Goal: Transaction & Acquisition: Download file/media

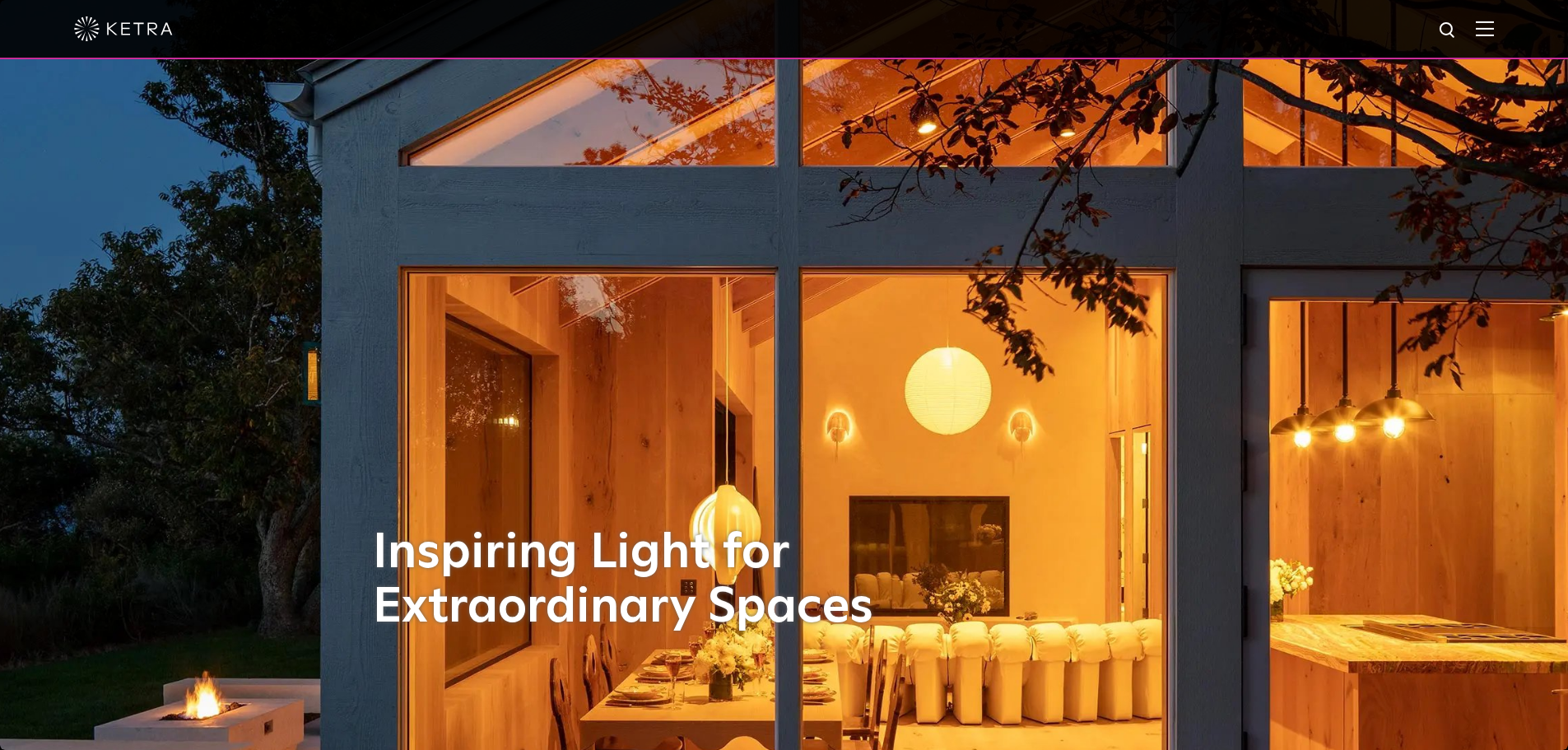
click at [1490, 32] on img at bounding box center [1484, 29] width 18 height 15
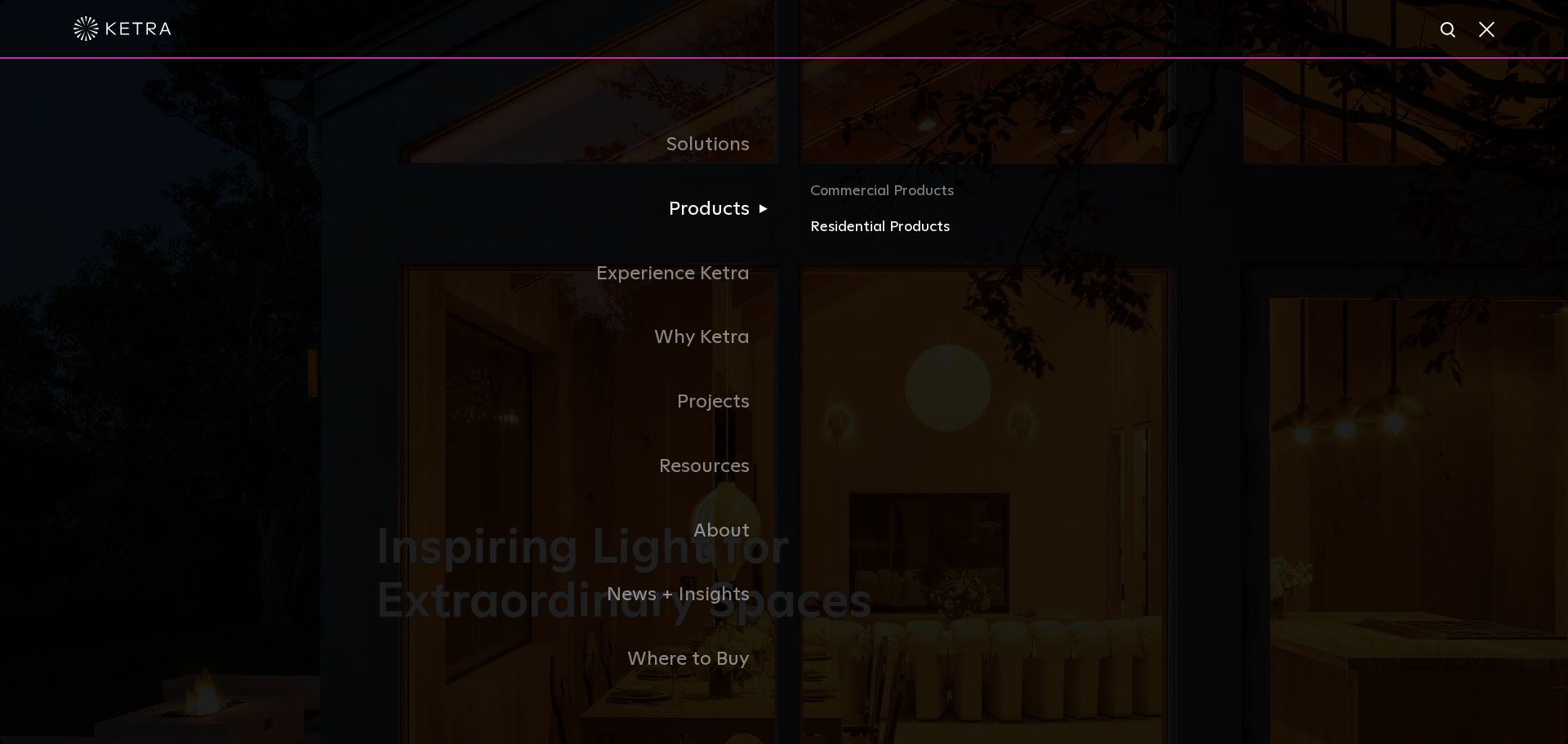
click at [843, 234] on link "Residential Products" at bounding box center [1001, 227] width 382 height 24
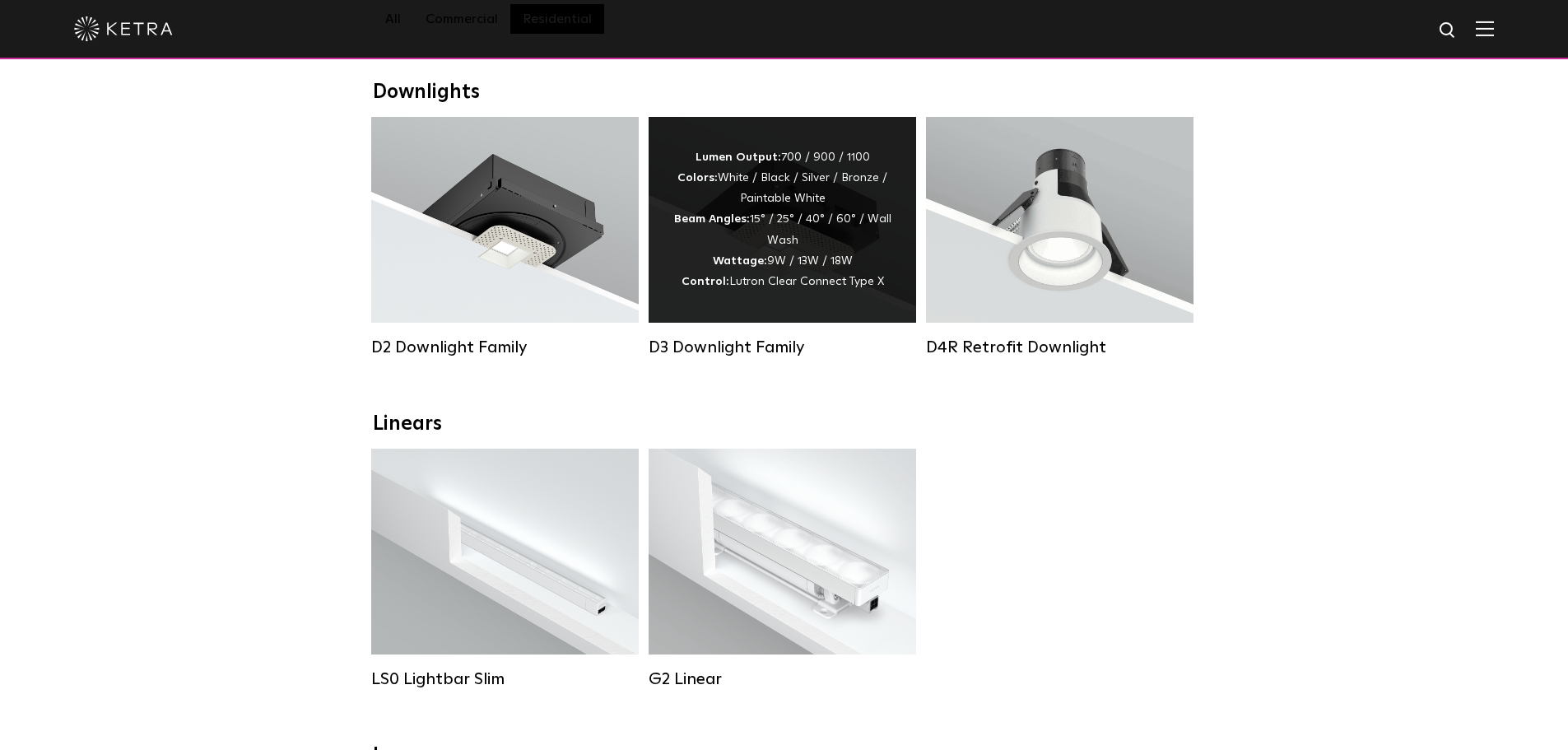
scroll to position [247, 0]
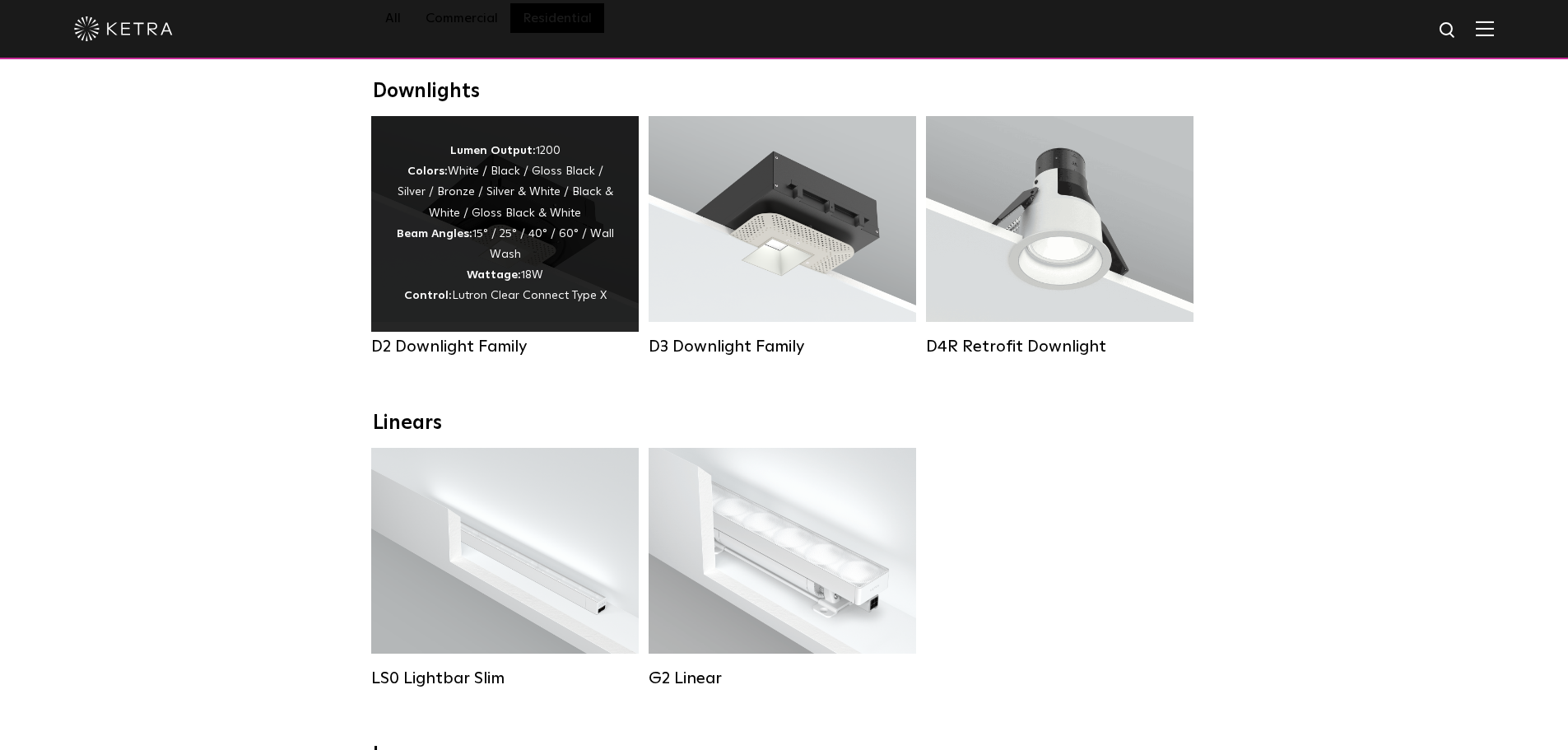
click at [550, 307] on div "Lumen Output: 1200 Colors: White / Black / Gloss Black / Silver / Bronze / Silv…" at bounding box center [505, 224] width 218 height 167
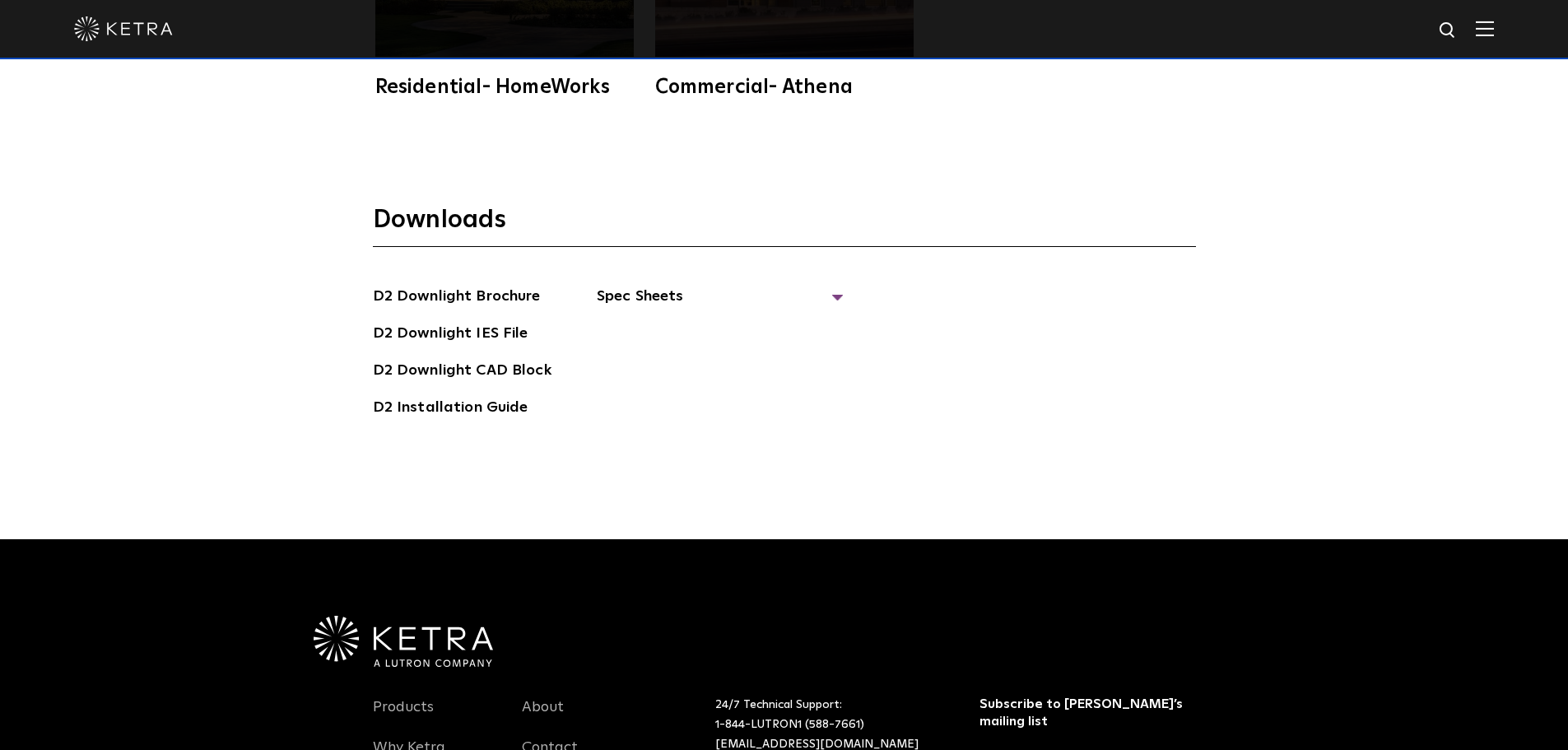
scroll to position [4776, 0]
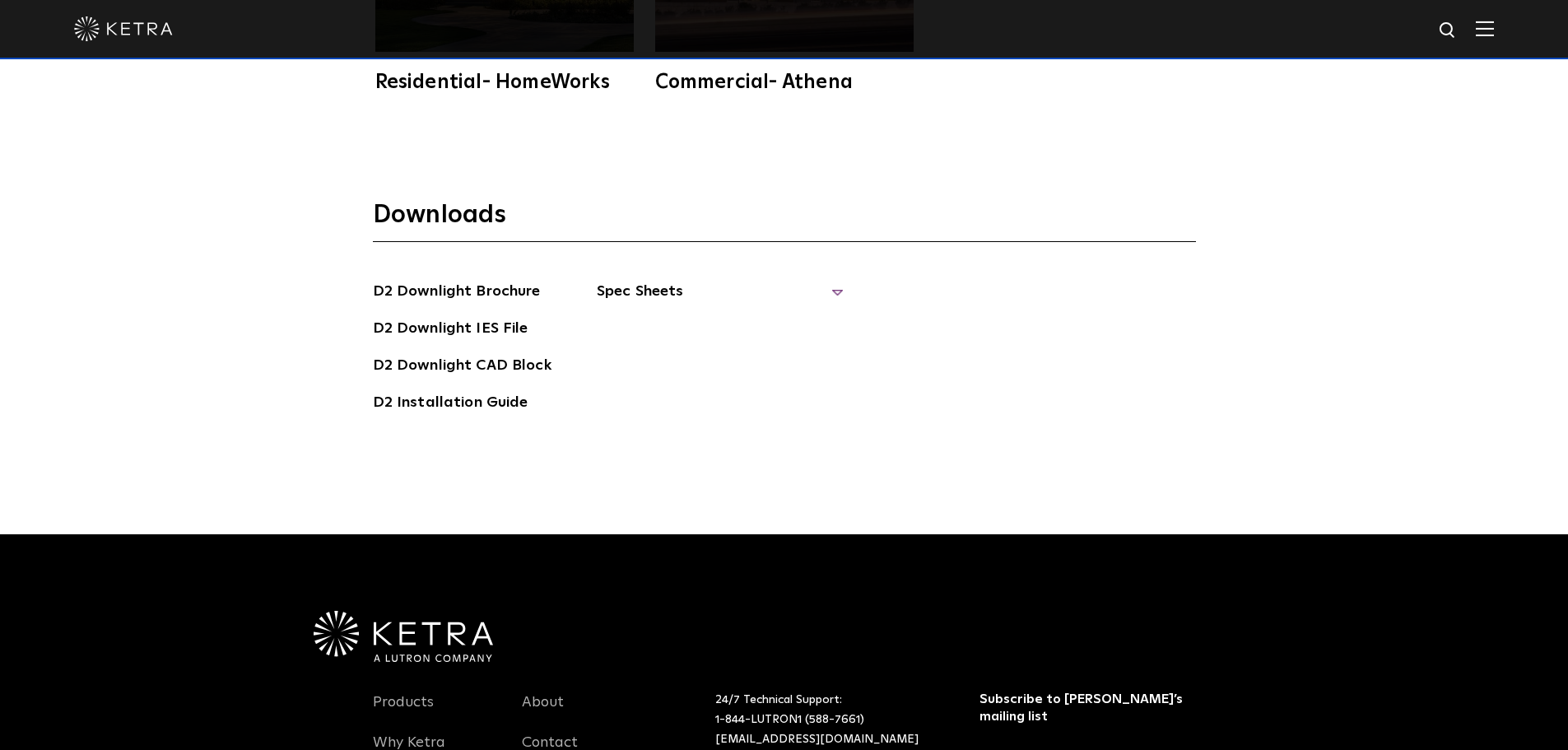
click at [834, 280] on span "Spec Sheets" at bounding box center [720, 298] width 247 height 36
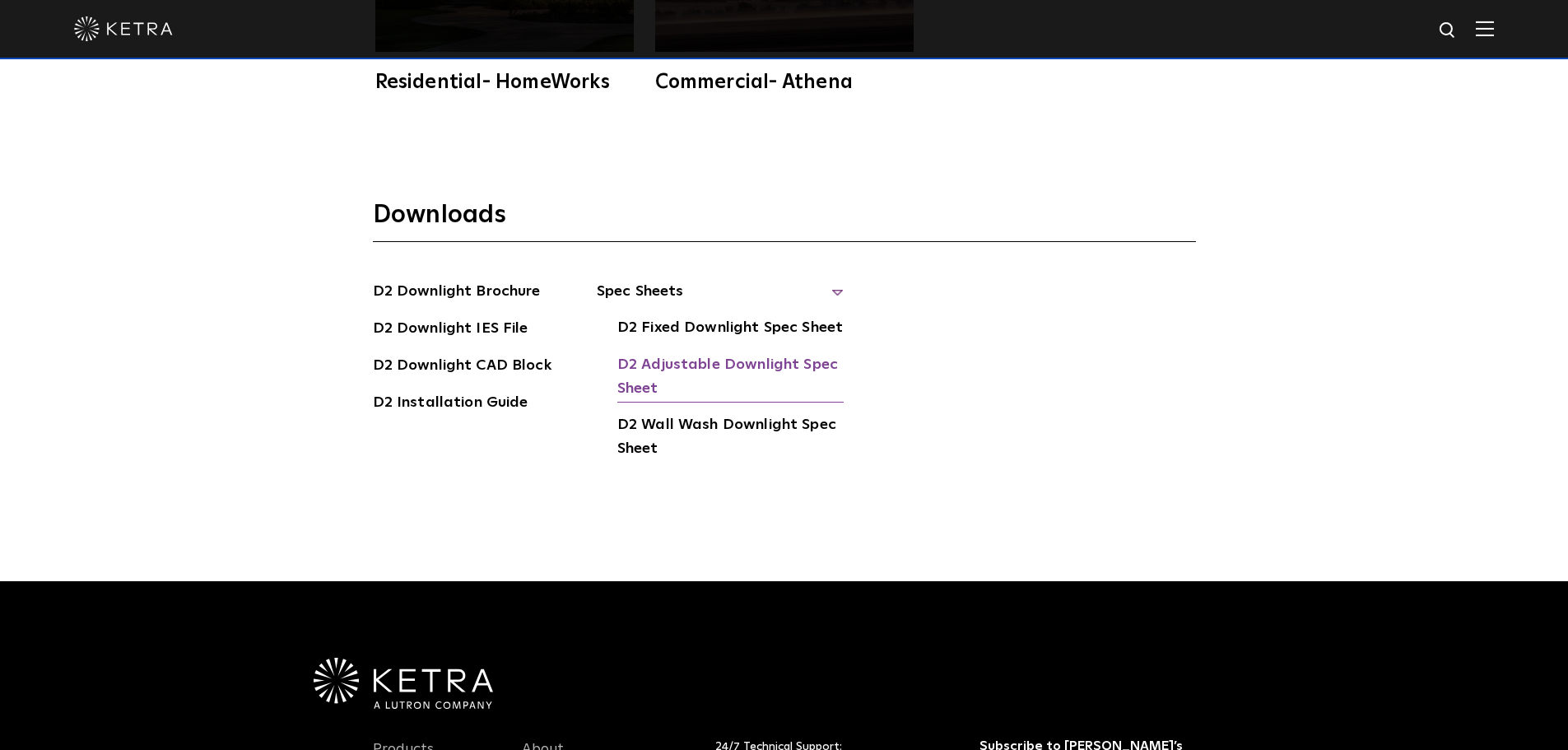
click at [807, 354] on link "D2 Adjustable Downlight Spec Sheet" at bounding box center [731, 378] width 227 height 51
